Goal: Information Seeking & Learning: Find specific page/section

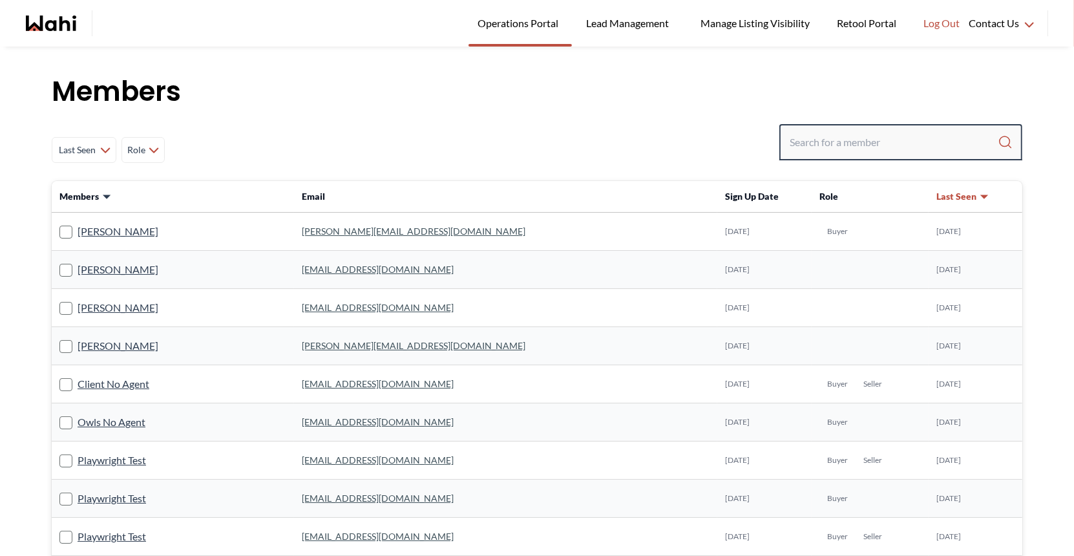
click at [836, 145] on input "Search input" at bounding box center [894, 142] width 208 height 23
type input "[PERSON_NAME]"
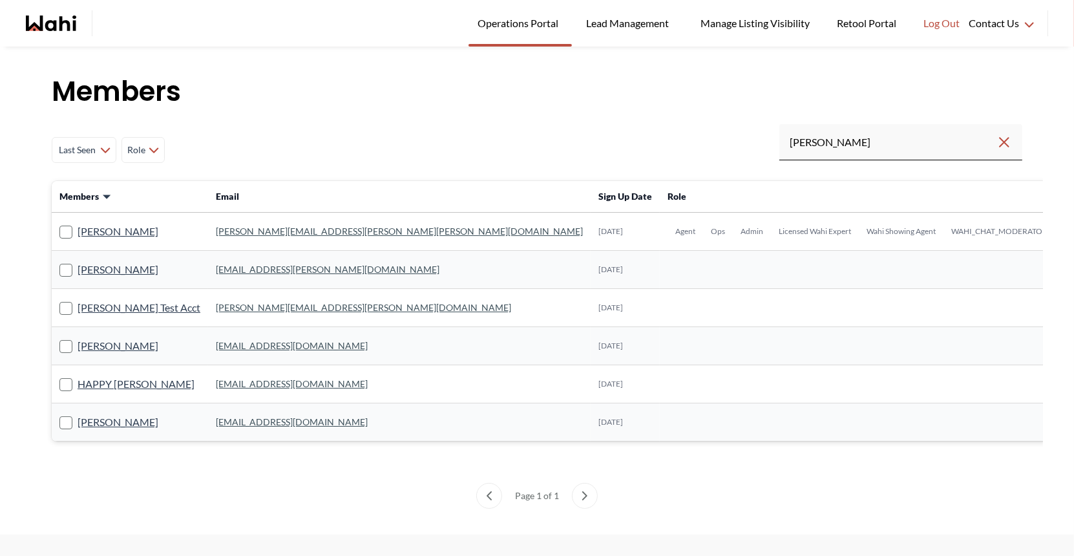
click at [225, 231] on link "[PERSON_NAME][EMAIL_ADDRESS][PERSON_NAME][PERSON_NAME][DOMAIN_NAME]" at bounding box center [399, 231] width 367 height 11
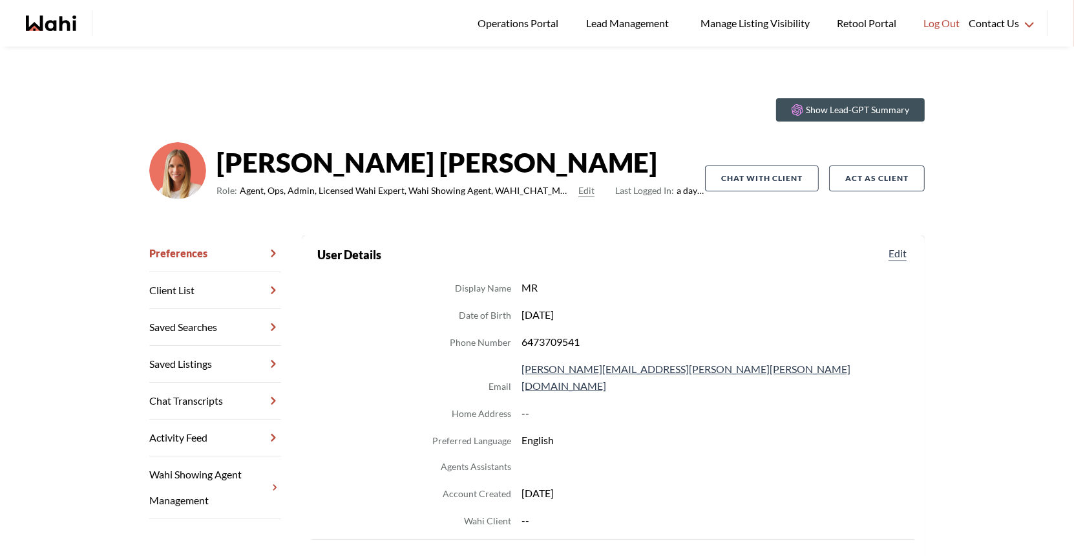
click at [218, 394] on link "Chat Transcripts" at bounding box center [215, 401] width 132 height 37
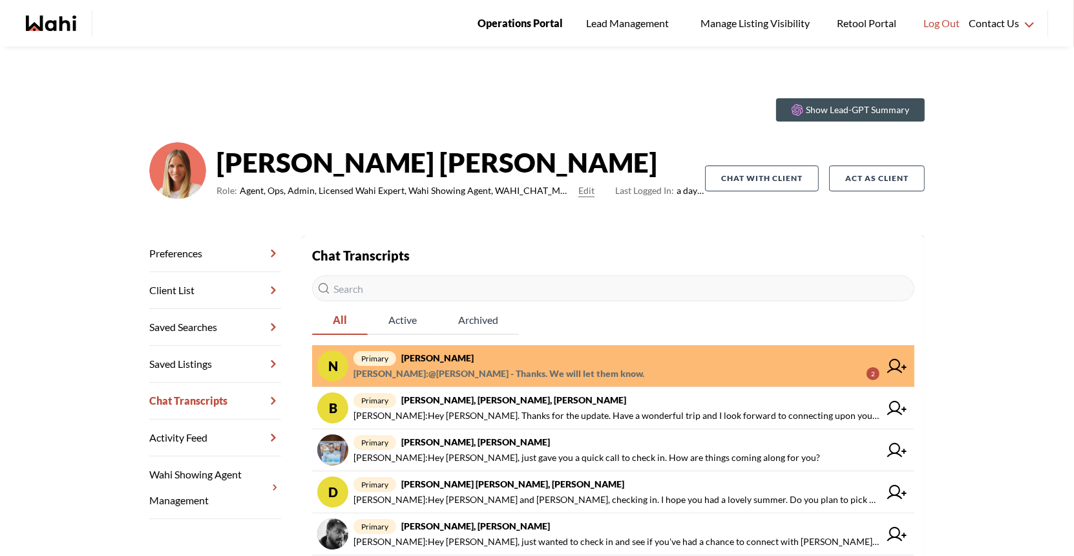
click at [532, 23] on span "Operations Portal" at bounding box center [520, 23] width 85 height 17
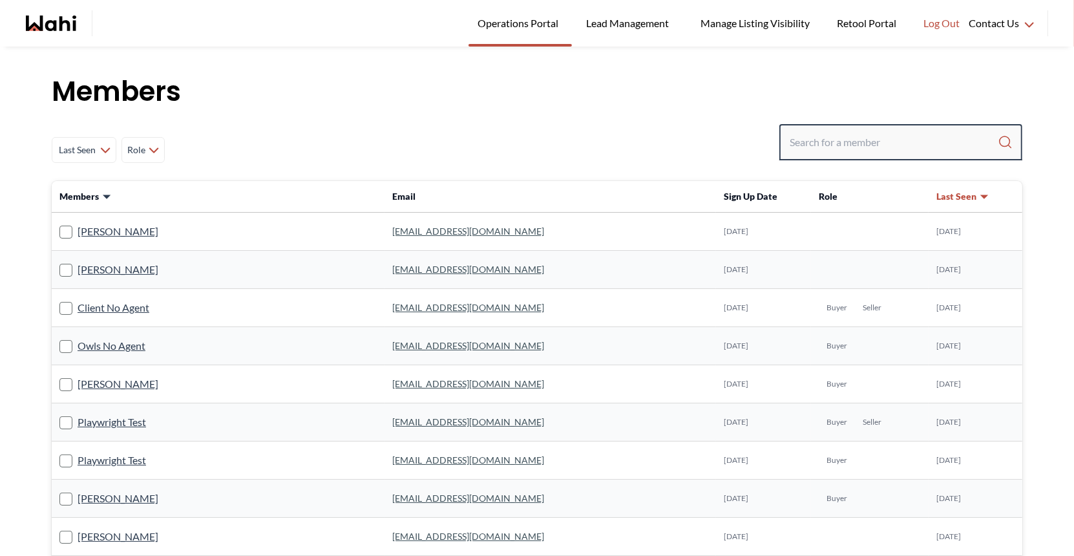
click at [835, 139] on input "Search input" at bounding box center [894, 142] width 208 height 23
type input "faraz"
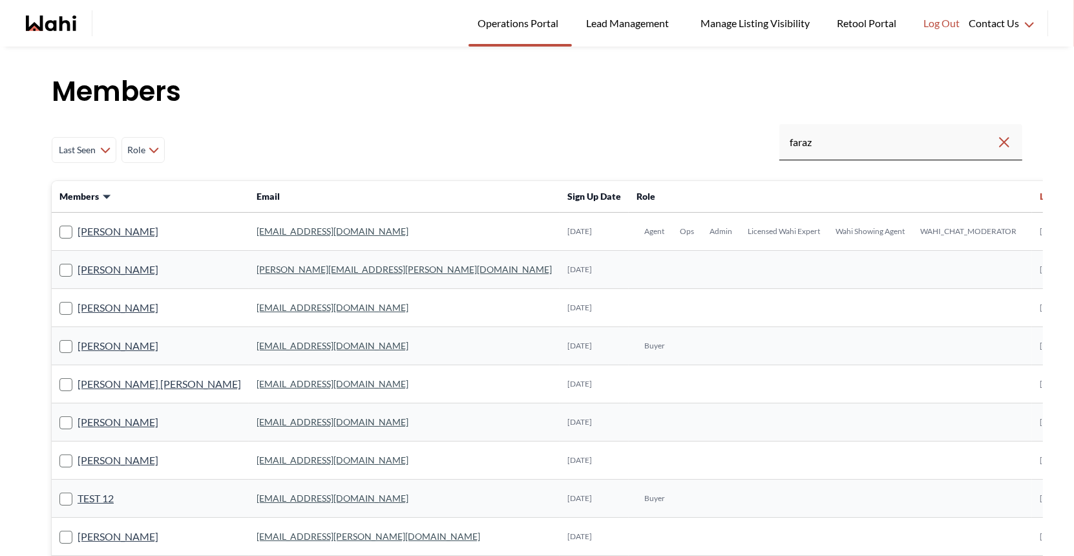
click at [257, 231] on link "faraz.azam@wahi.com" at bounding box center [333, 231] width 152 height 11
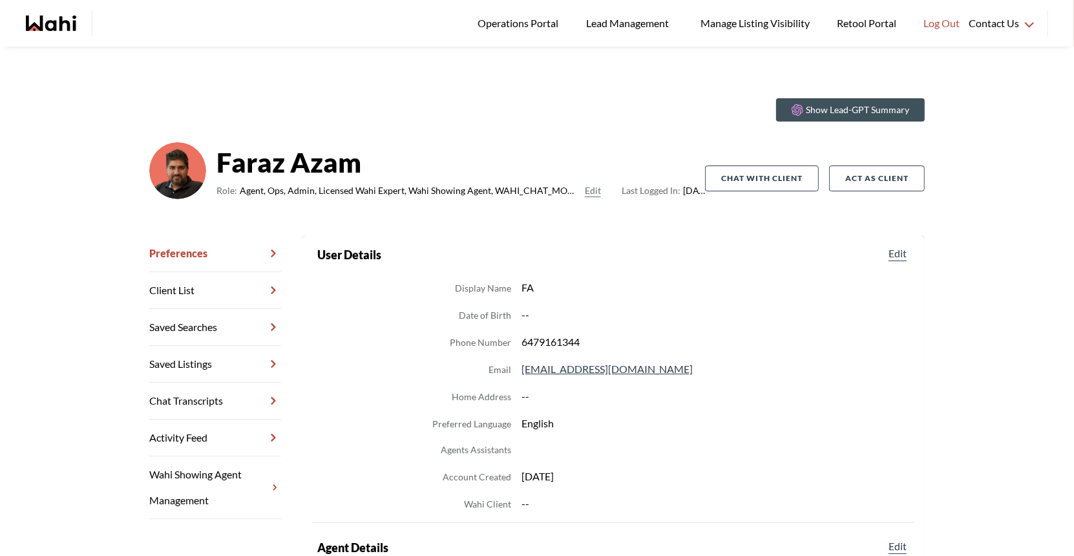
click at [215, 401] on link "Chat Transcripts" at bounding box center [215, 401] width 132 height 37
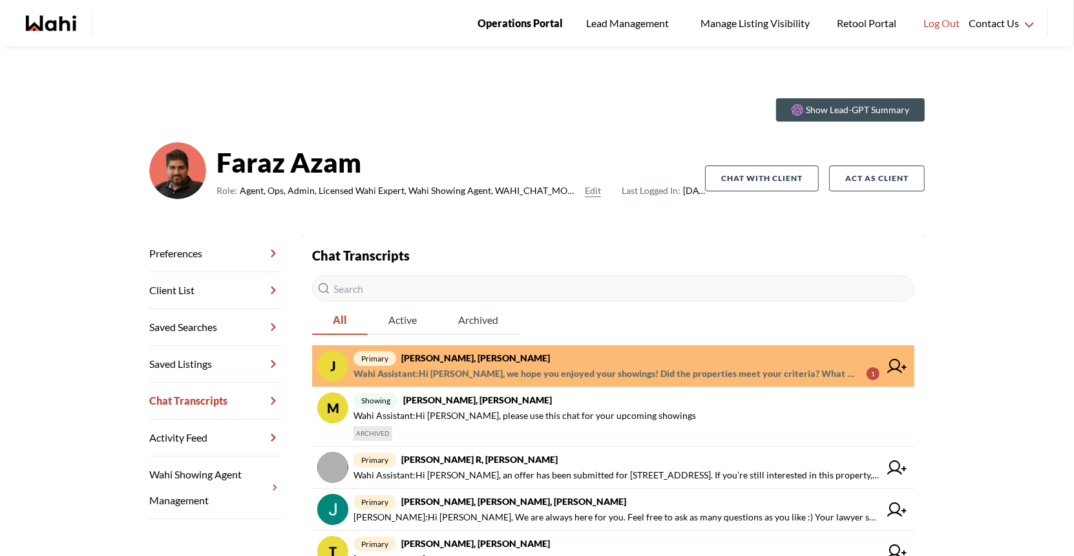
click at [520, 31] on span "Operations Portal" at bounding box center [520, 23] width 85 height 17
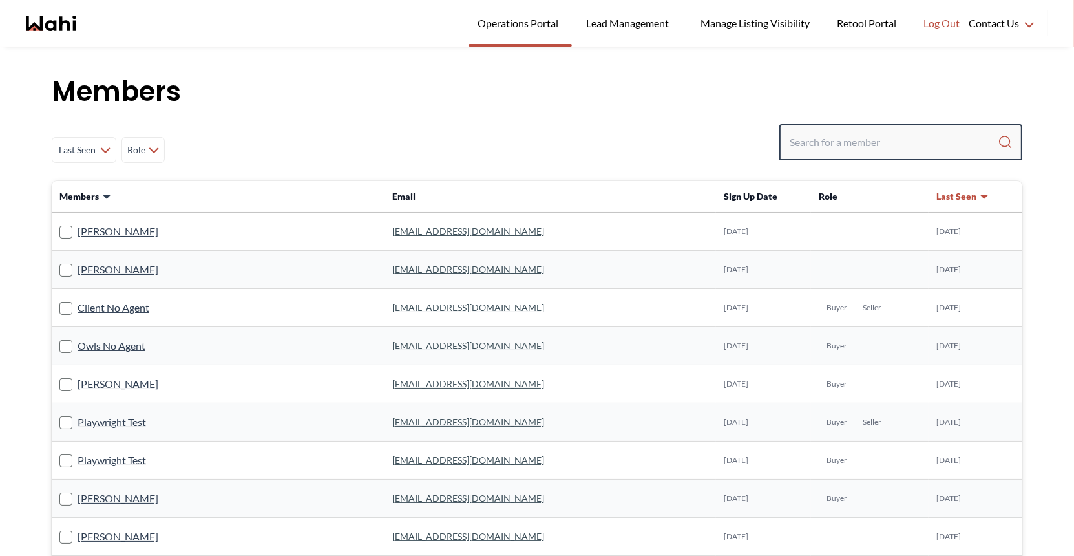
click at [808, 134] on input "Search input" at bounding box center [894, 142] width 208 height 23
type input "behnam"
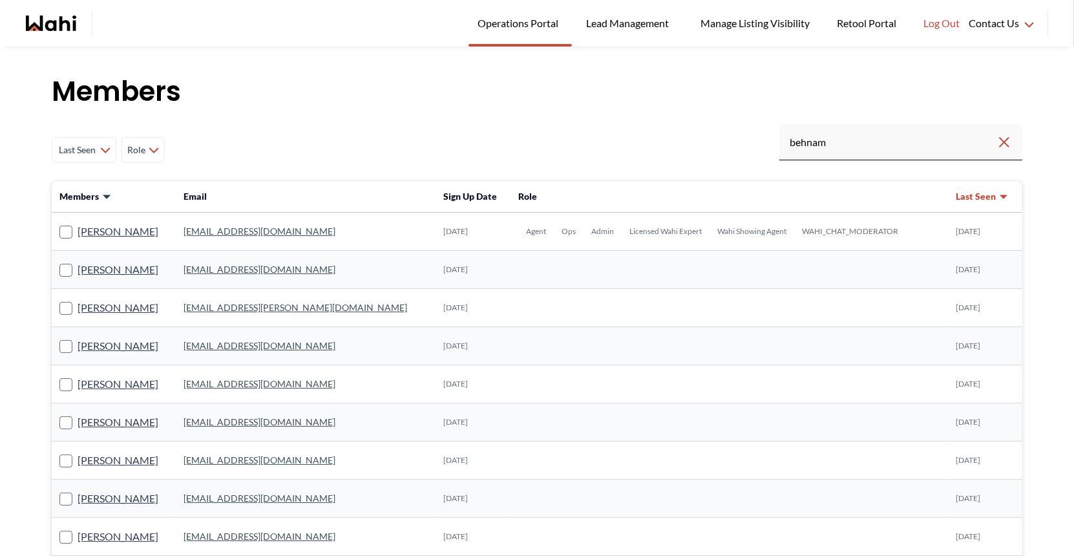
click at [242, 230] on link "behnam.fazili@wahi.com" at bounding box center [260, 231] width 152 height 11
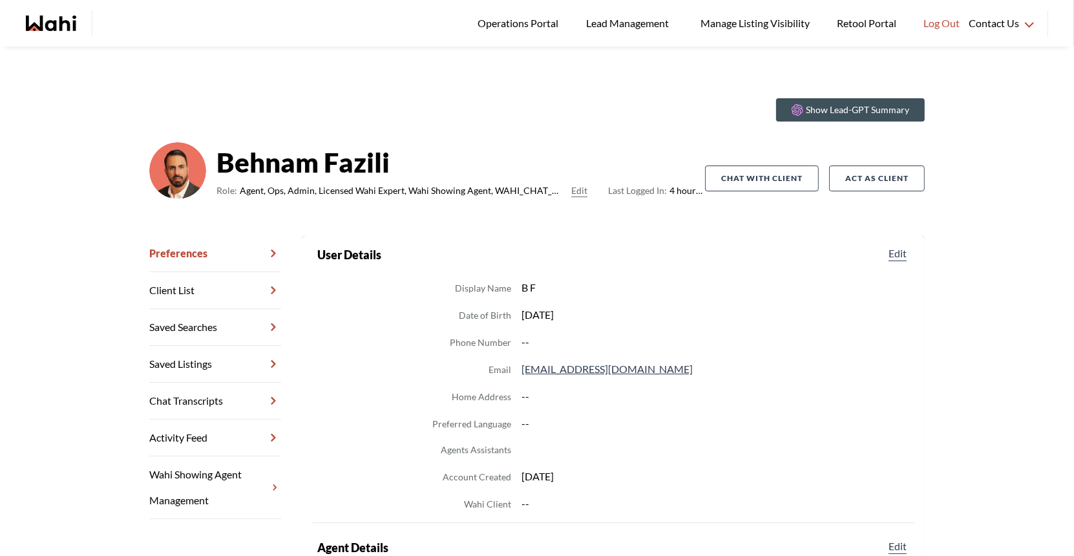
click at [199, 390] on link "Chat Transcripts" at bounding box center [215, 401] width 132 height 37
